Goal: Task Accomplishment & Management: Use online tool/utility

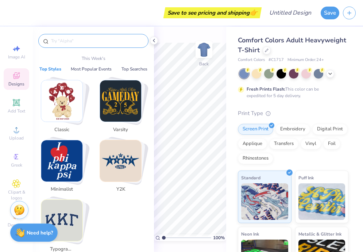
click at [100, 42] on input "text" at bounding box center [96, 40] width 93 height 7
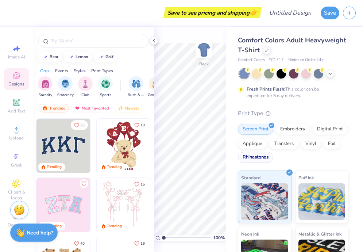
click at [256, 157] on div "Rhinestones" at bounding box center [255, 157] width 35 height 11
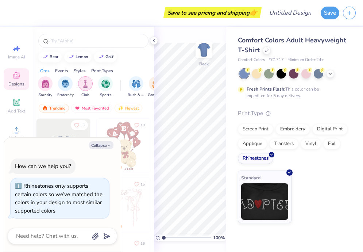
click at [85, 86] on img "filter for Club" at bounding box center [85, 84] width 8 height 8
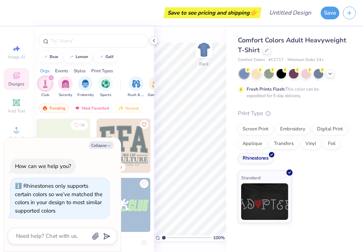
click at [51, 79] on icon "filter for Club" at bounding box center [51, 77] width 3 height 3
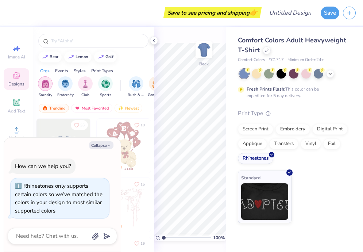
click at [47, 82] on img "filter for Sorority" at bounding box center [45, 84] width 8 height 8
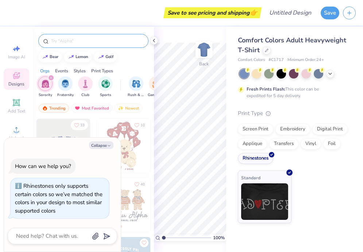
click at [83, 45] on div at bounding box center [93, 41] width 110 height 14
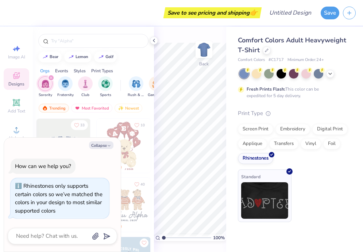
click at [276, 206] on img at bounding box center [264, 200] width 47 height 37
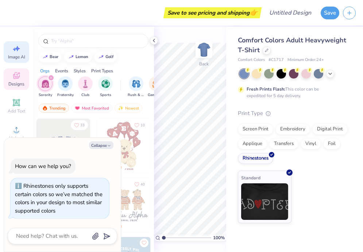
click at [19, 51] on icon at bounding box center [16, 48] width 9 height 9
type textarea "x"
select select "4"
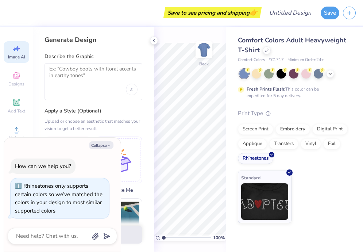
click at [18, 58] on span "Image AI" at bounding box center [16, 57] width 17 height 6
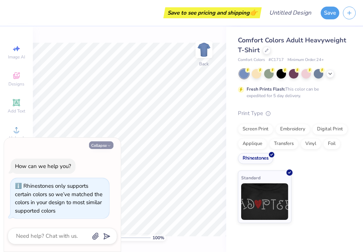
click at [94, 145] on button "Collapse" at bounding box center [101, 145] width 24 height 8
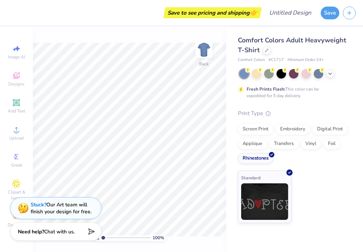
click at [55, 225] on div "Need help? Chat with us." at bounding box center [55, 231] width 91 height 18
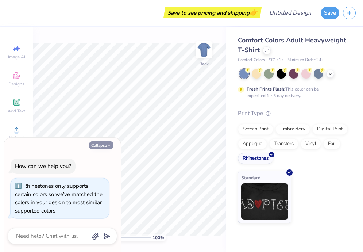
click at [100, 142] on button "Collapse" at bounding box center [101, 145] width 24 height 8
type textarea "x"
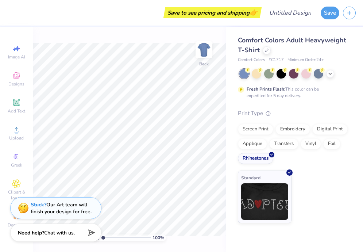
click at [269, 39] on span "Comfort Colors Adult Heavyweight T-Shirt" at bounding box center [292, 45] width 108 height 19
click at [267, 49] on icon at bounding box center [267, 50] width 4 height 4
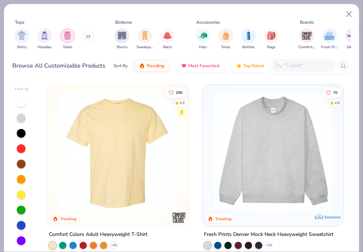
click at [68, 35] on img "filter for Tanks" at bounding box center [68, 35] width 8 height 8
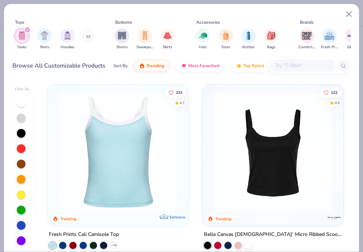
click at [293, 159] on img at bounding box center [273, 151] width 127 height 119
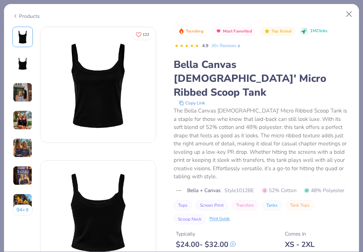
click at [26, 116] on img at bounding box center [23, 120] width 20 height 20
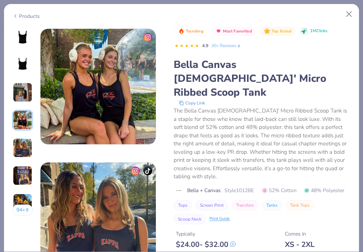
scroll to position [401, 0]
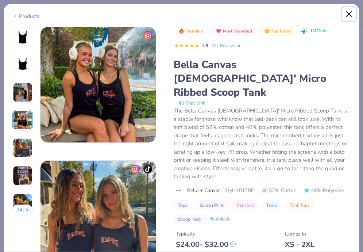
click at [346, 16] on button "Close" at bounding box center [350, 14] width 14 height 14
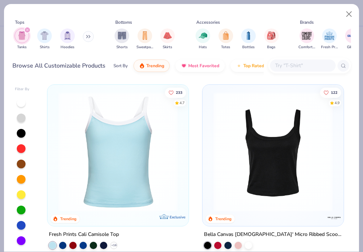
click at [257, 186] on img at bounding box center [273, 151] width 127 height 119
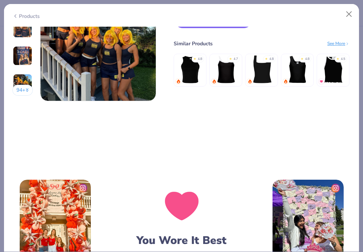
scroll to position [738, 0]
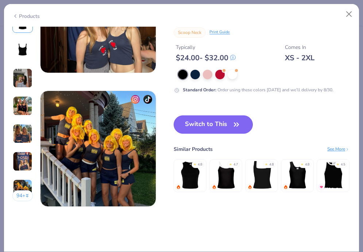
click at [206, 122] on button "Switch to This" at bounding box center [213, 124] width 79 height 18
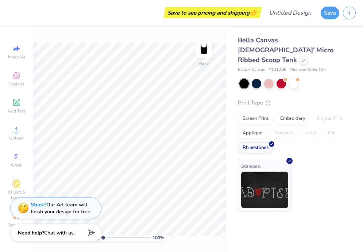
click at [272, 172] on img at bounding box center [264, 190] width 47 height 37
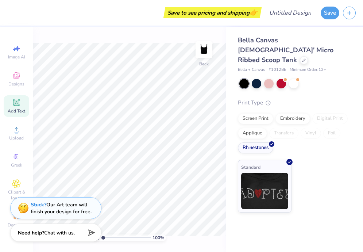
click at [16, 106] on icon at bounding box center [16, 102] width 9 height 9
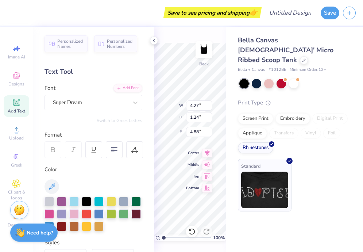
click at [264, 159] on div "Standard" at bounding box center [265, 185] width 54 height 53
click at [153, 42] on icon at bounding box center [154, 41] width 6 height 6
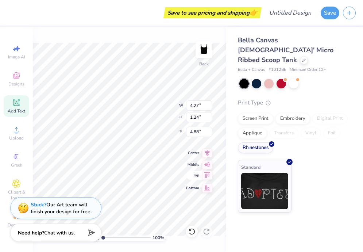
type textarea "I"
type textarea "CHI DELTA"
click at [262, 185] on img at bounding box center [264, 190] width 47 height 37
type input "8.12"
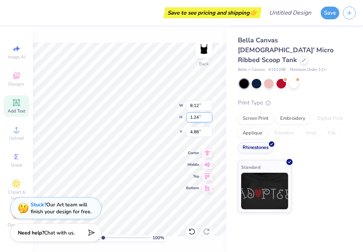
type input "2.39"
click at [14, 127] on icon at bounding box center [16, 129] width 9 height 9
click at [18, 169] on div "Greek" at bounding box center [17, 160] width 26 height 22
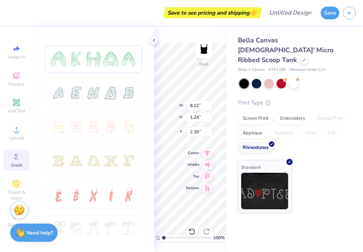
scroll to position [233, 0]
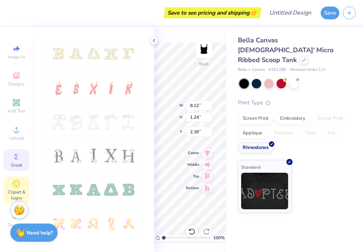
click at [19, 190] on span "Clipart & logos" at bounding box center [17, 195] width 26 height 12
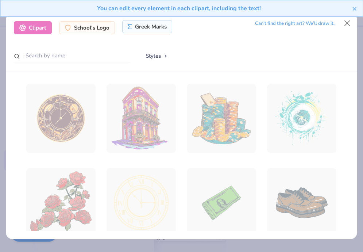
click at [154, 30] on div "Greek Marks" at bounding box center [147, 26] width 50 height 13
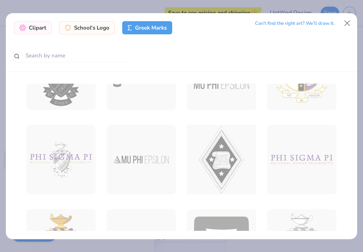
scroll to position [83, 0]
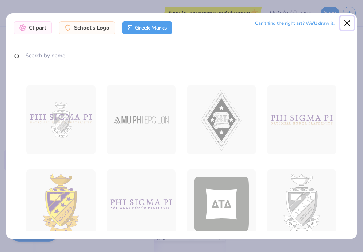
click at [349, 23] on button "Close" at bounding box center [348, 23] width 14 height 14
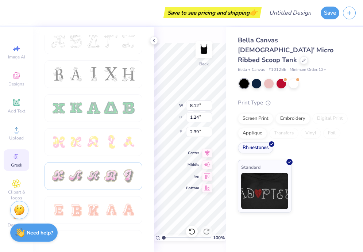
scroll to position [382, 0]
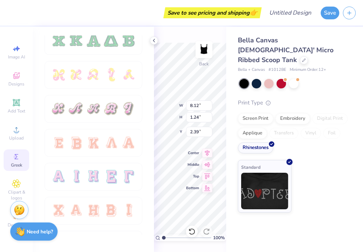
click at [37, 231] on strong "Need help?" at bounding box center [40, 231] width 26 height 7
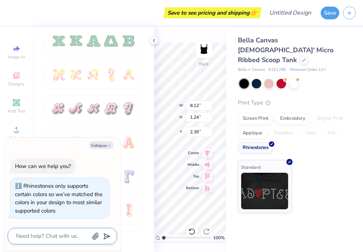
click at [51, 237] on textarea at bounding box center [52, 236] width 74 height 10
click at [318, 190] on div "Standard" at bounding box center [293, 186] width 111 height 53
click at [258, 112] on div "Screen Print" at bounding box center [255, 117] width 35 height 11
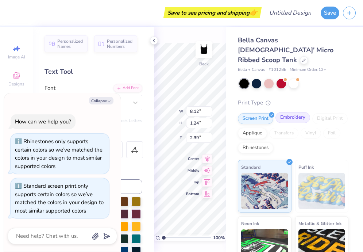
click at [290, 112] on div "Embroidery" at bounding box center [293, 117] width 35 height 11
type textarea "x"
type input "6.95"
type input "1.06"
type input "2.55"
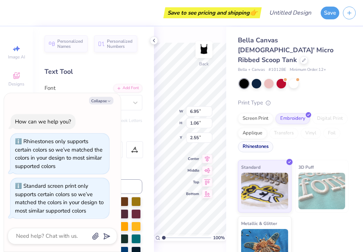
click at [261, 141] on div "Rhinestones" at bounding box center [255, 146] width 35 height 11
type textarea "x"
type input "8.12"
type input "1.24"
type input "2.39"
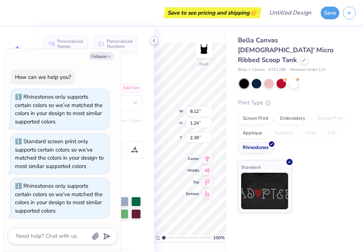
click at [151, 40] on icon at bounding box center [154, 41] width 6 height 6
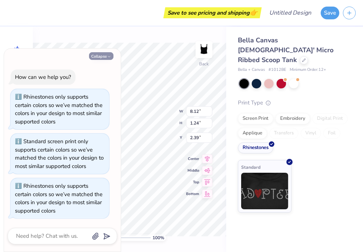
click at [108, 56] on icon "button" at bounding box center [109, 56] width 4 height 4
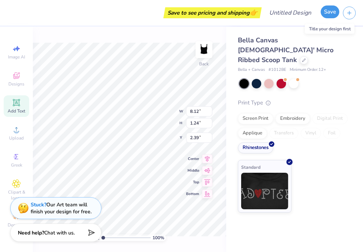
click at [333, 14] on button "Save" at bounding box center [330, 11] width 19 height 13
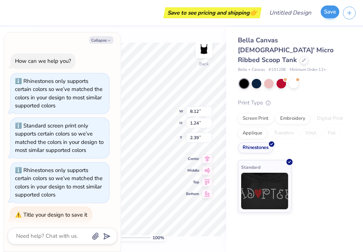
scroll to position [4, 0]
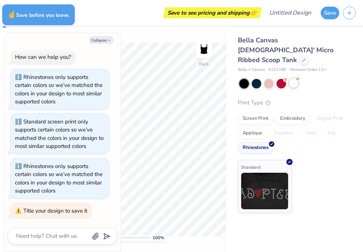
type textarea "x"
